Goal: Obtain resource: Download file/media

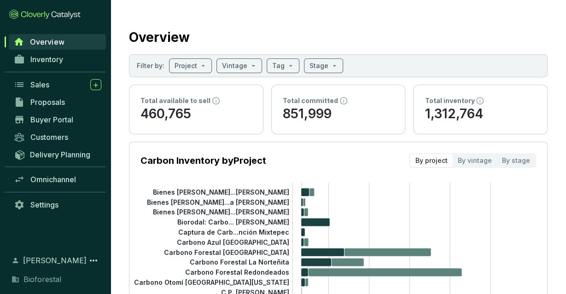
click at [73, 58] on link "Inventory" at bounding box center [57, 60] width 97 height 16
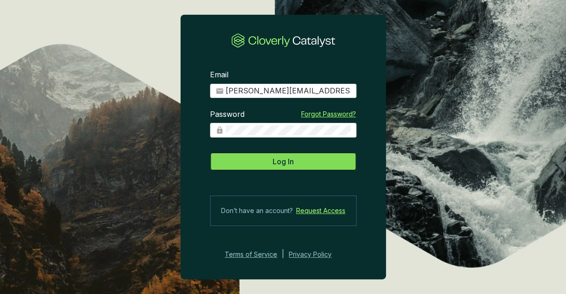
click at [284, 160] on span "Log In" at bounding box center [282, 161] width 21 height 11
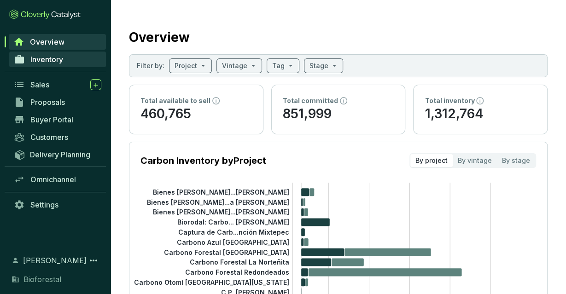
click at [52, 52] on link "Inventory" at bounding box center [57, 60] width 97 height 16
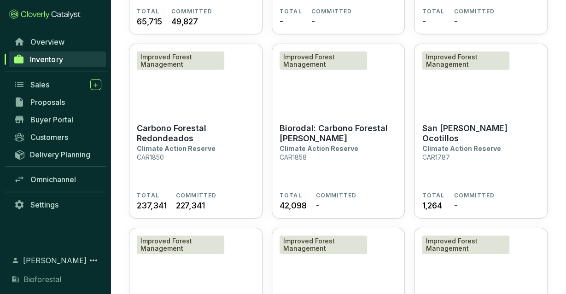
scroll to position [2183, 0]
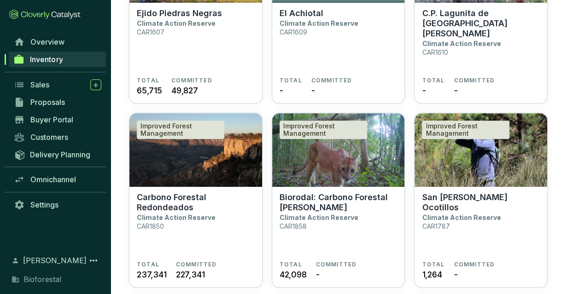
click at [345, 125] on div "Improved Forest Management" at bounding box center [322, 130] width 87 height 18
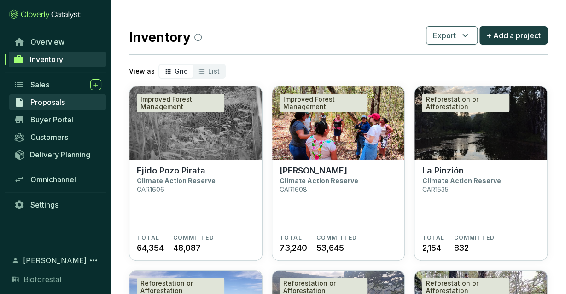
click at [64, 103] on span "Proposals" at bounding box center [47, 102] width 35 height 9
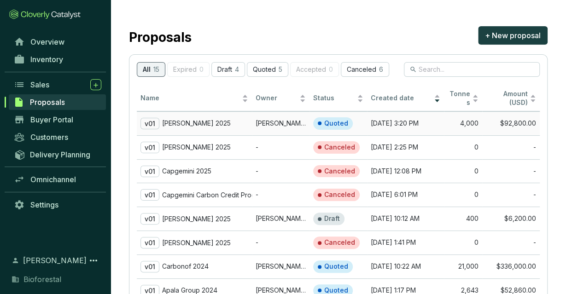
click at [301, 122] on td "[PERSON_NAME]" at bounding box center [281, 123] width 58 height 24
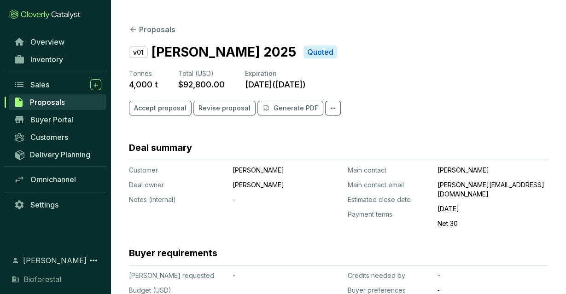
drag, startPoint x: 285, startPoint y: 116, endPoint x: 297, endPoint y: 78, distance: 40.5
click at [297, 78] on section "v01 Paola García Nieto 2025 Quoted Tonnes 4,000 t Total (USD) $92,800.00 Expira…" at bounding box center [338, 84] width 418 height 84
click at [279, 110] on p "Generate PDF" at bounding box center [295, 108] width 45 height 9
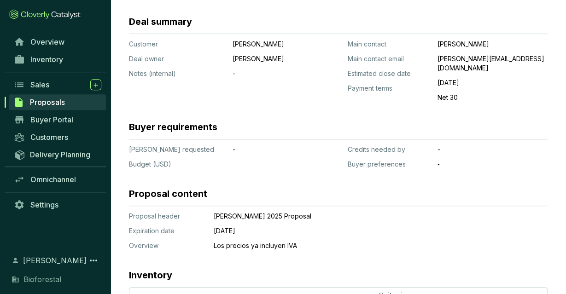
scroll to position [126, 0]
click at [518, 121] on section "Buyer requirements" at bounding box center [338, 130] width 418 height 19
